Goal: Task Accomplishment & Management: Manage account settings

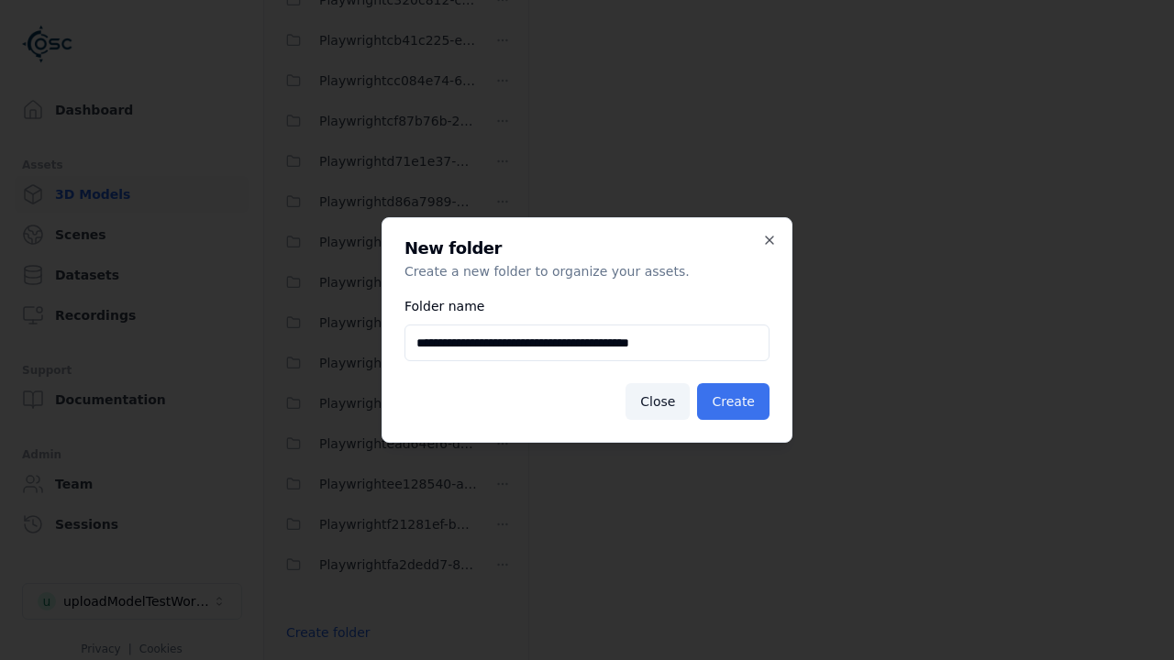
type input "**********"
click at [736, 402] on button "Create" at bounding box center [733, 401] width 72 height 37
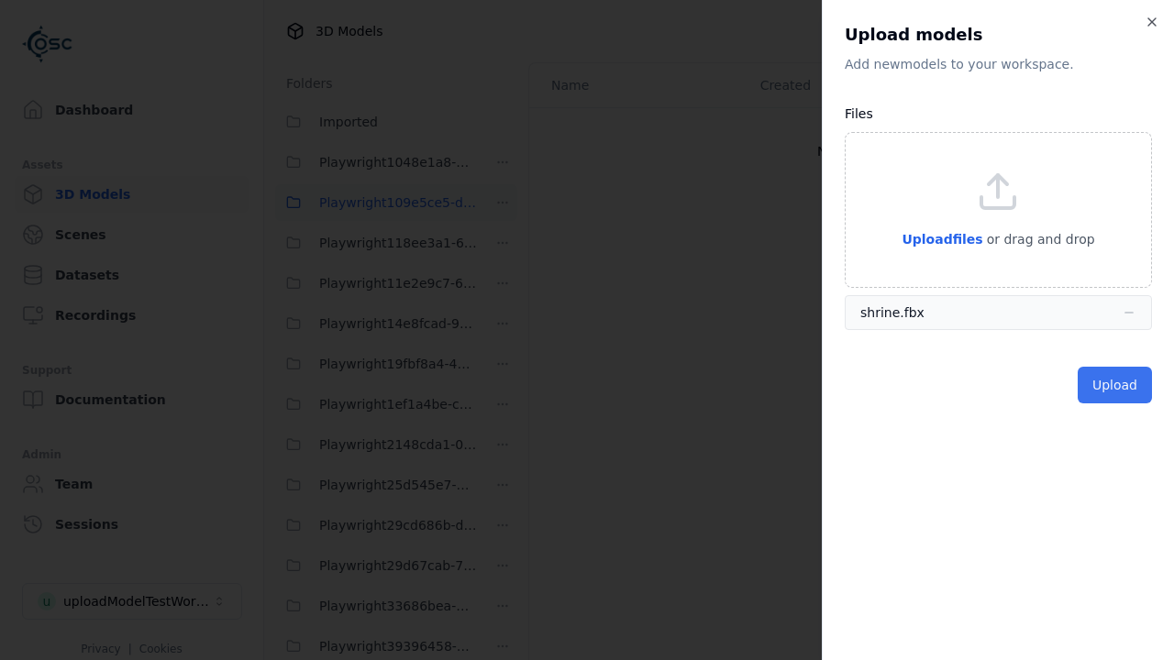
click at [1116, 384] on button "Upload" at bounding box center [1115, 385] width 74 height 37
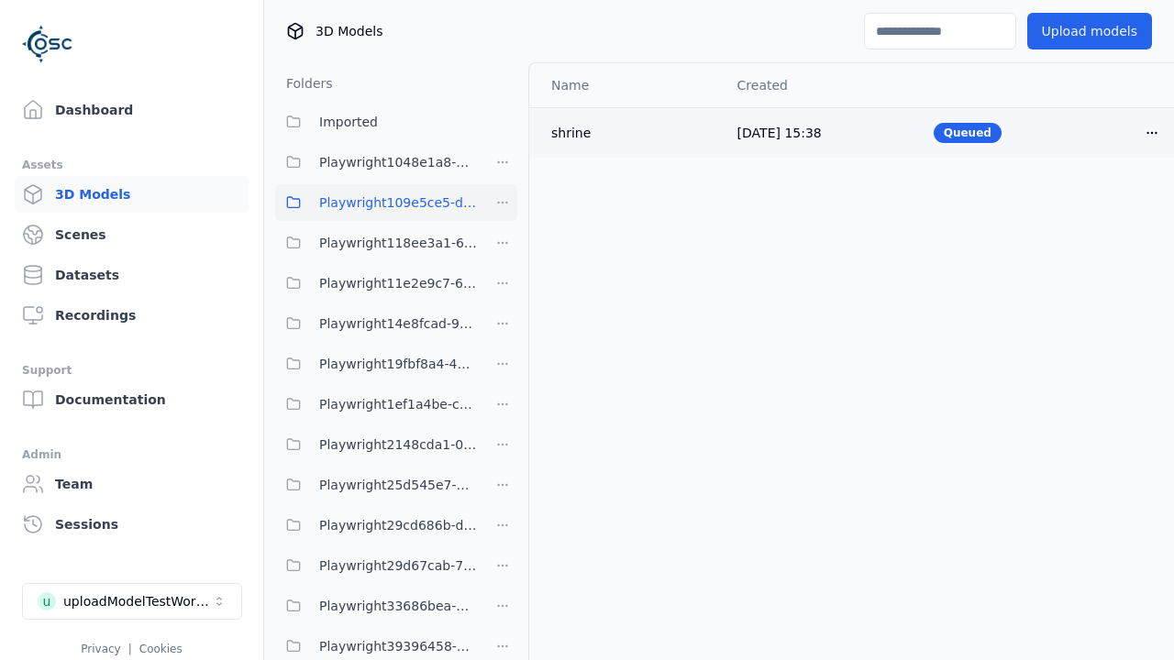
click at [1121, 132] on html "Support Dashboard Assets 3D Models Scenes Datasets Recordings Support Documenta…" at bounding box center [587, 330] width 1174 height 660
click at [1081, 202] on div "Delete" at bounding box center [1080, 202] width 108 height 29
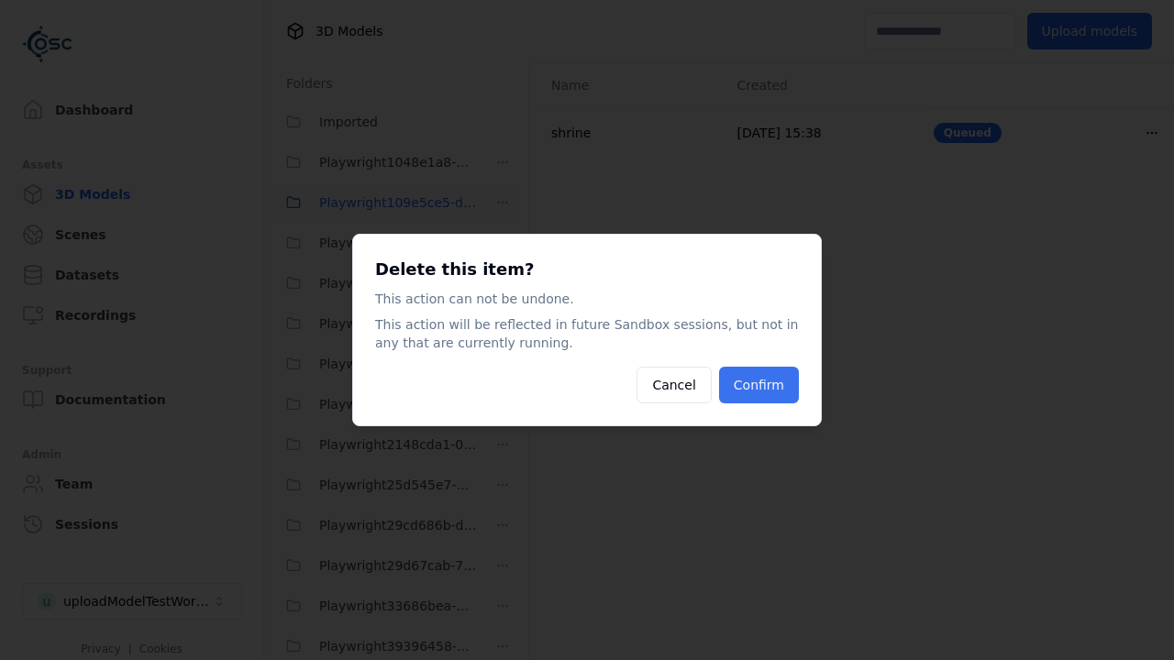
click at [760, 385] on button "Confirm" at bounding box center [759, 385] width 80 height 37
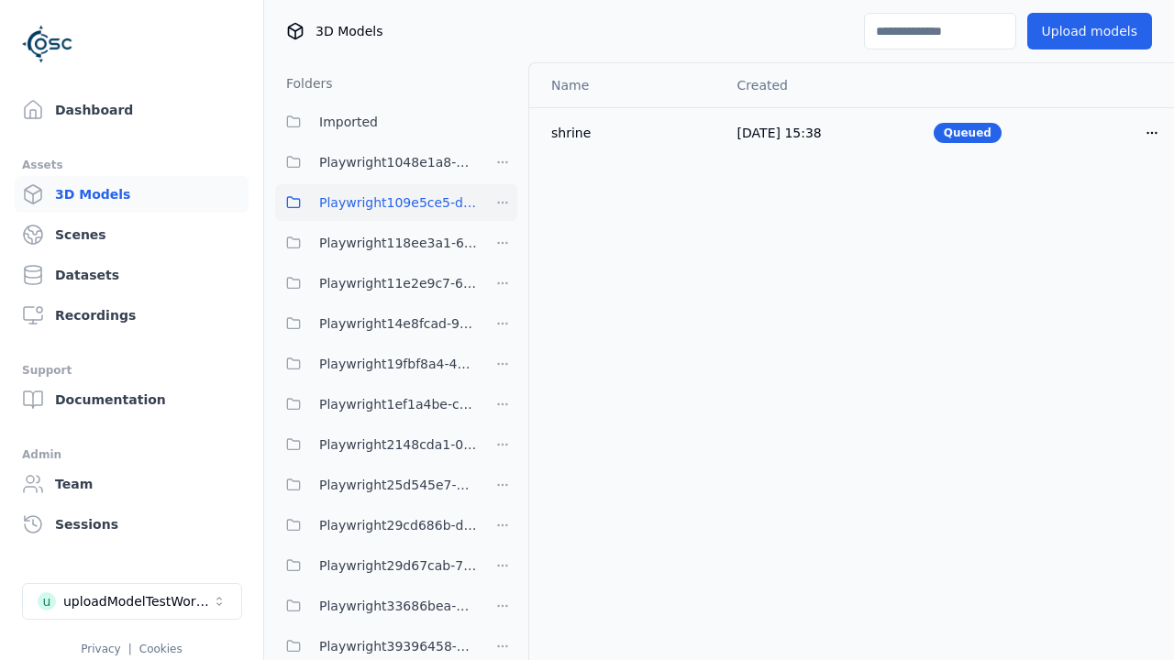
click at [503, 203] on html "Support Dashboard Assets 3D Models Scenes Datasets Recordings Support Documenta…" at bounding box center [587, 330] width 1174 height 660
